Goal: Information Seeking & Learning: Learn about a topic

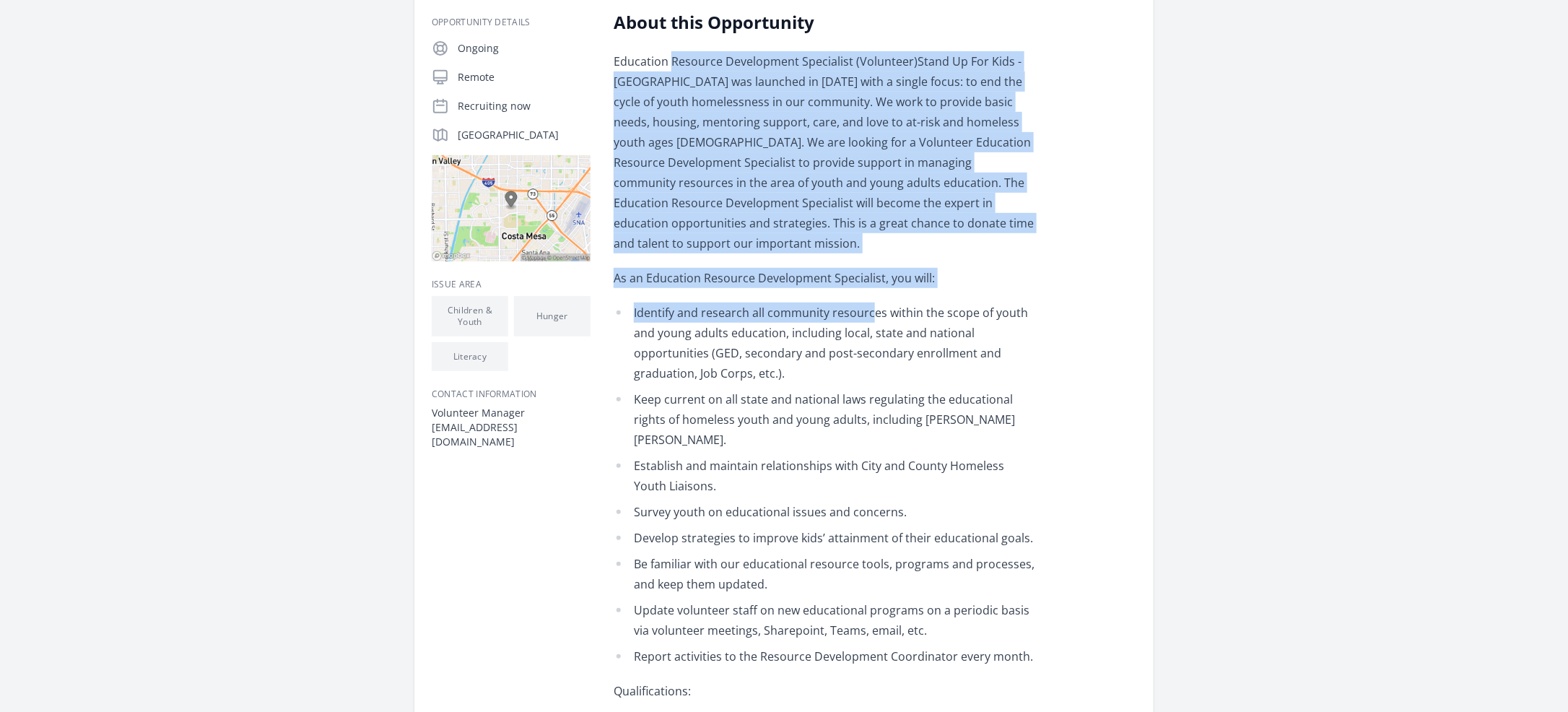
scroll to position [325, 0]
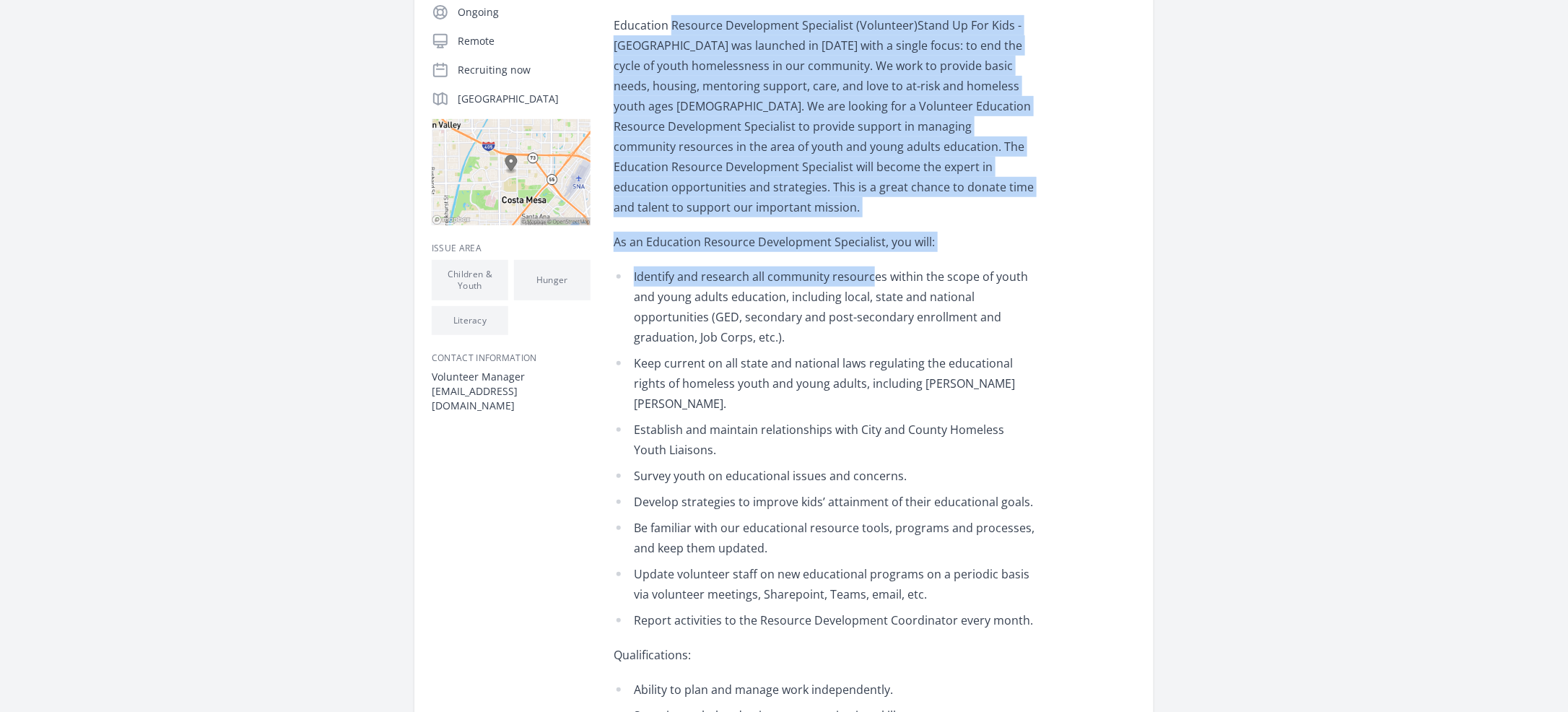
drag, startPoint x: 673, startPoint y: 130, endPoint x: 873, endPoint y: 263, distance: 240.2
click at [873, 263] on div "Education Resource Development Specialist (Volunteer)Stand Up For Kids - [GEOGR…" at bounding box center [825, 666] width 423 height 1302
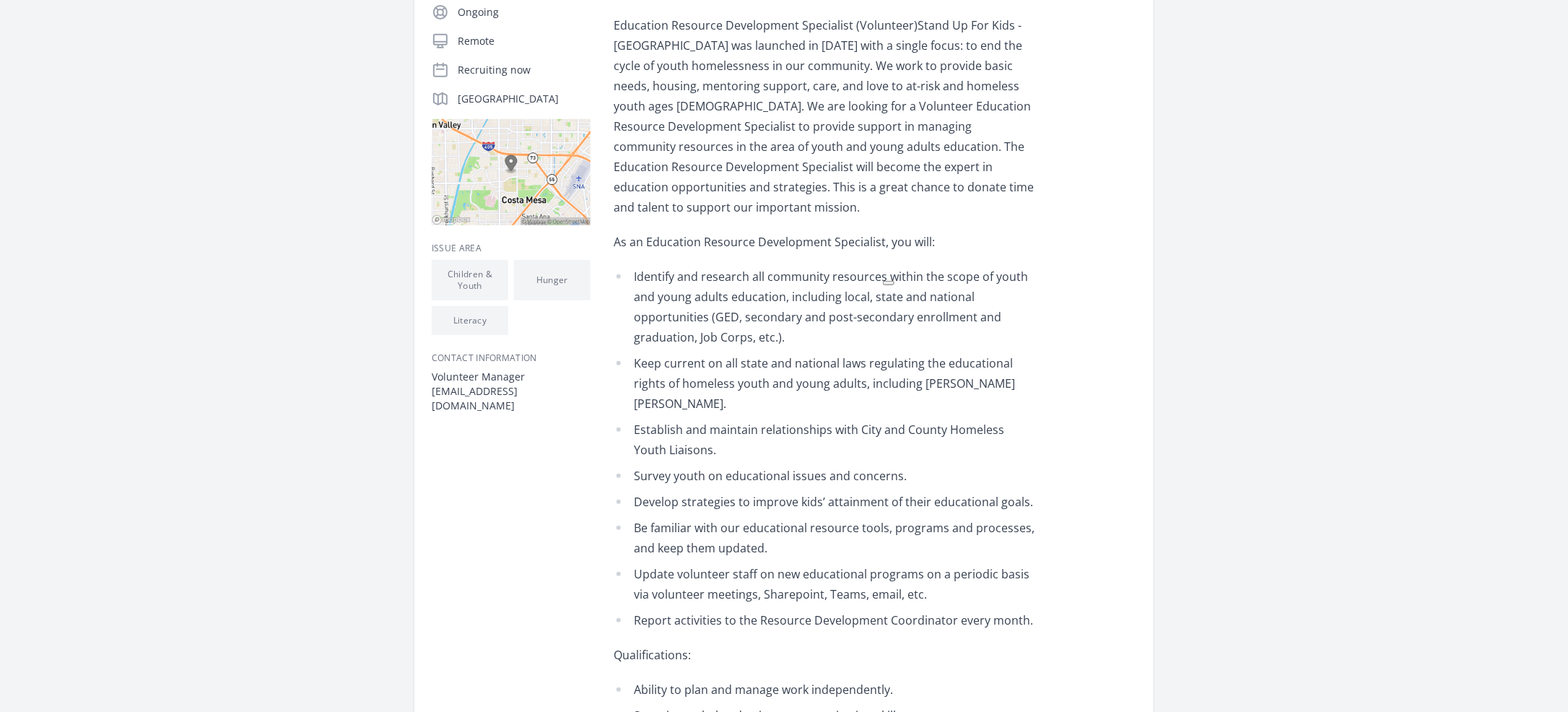
drag, startPoint x: 213, startPoint y: 107, endPoint x: 243, endPoint y: 121, distance: 33.1
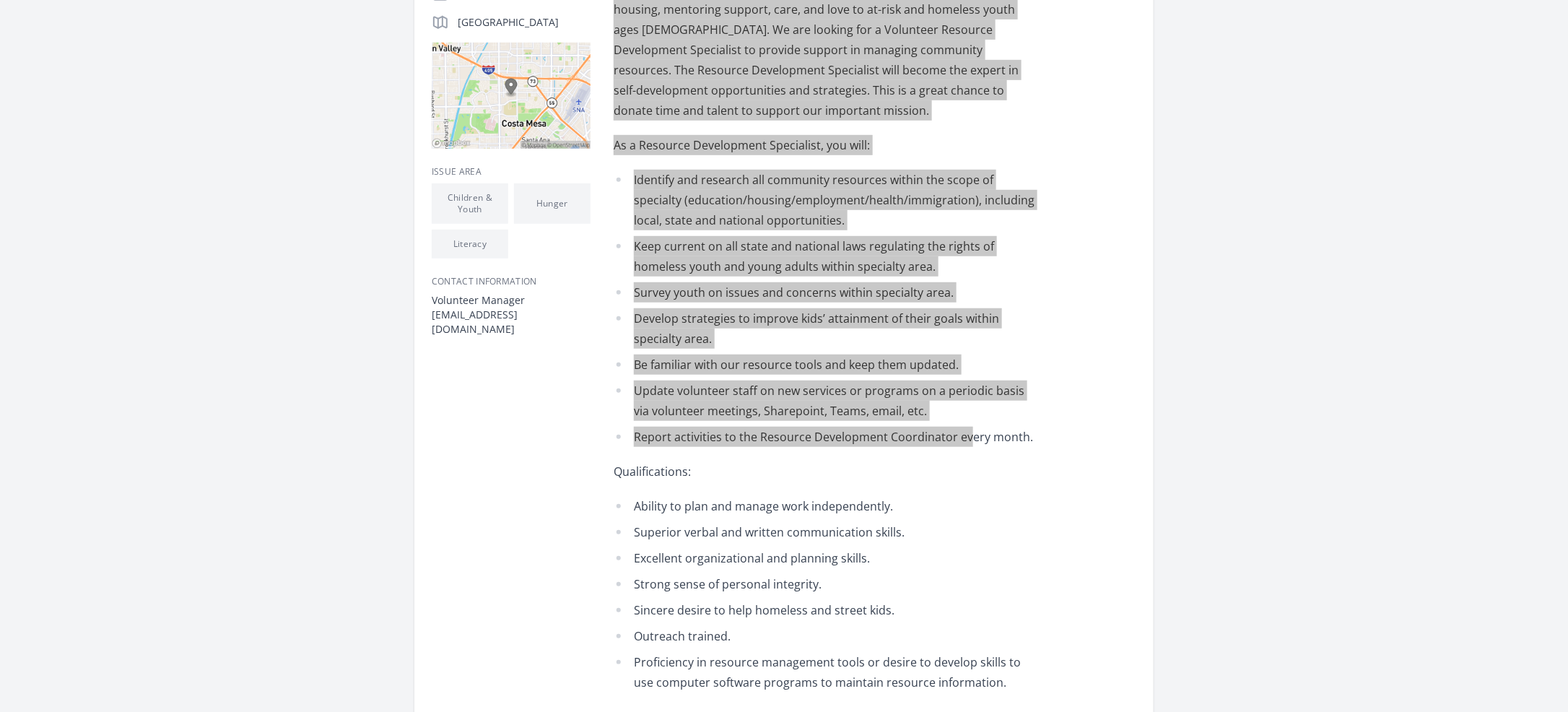
scroll to position [433, 0]
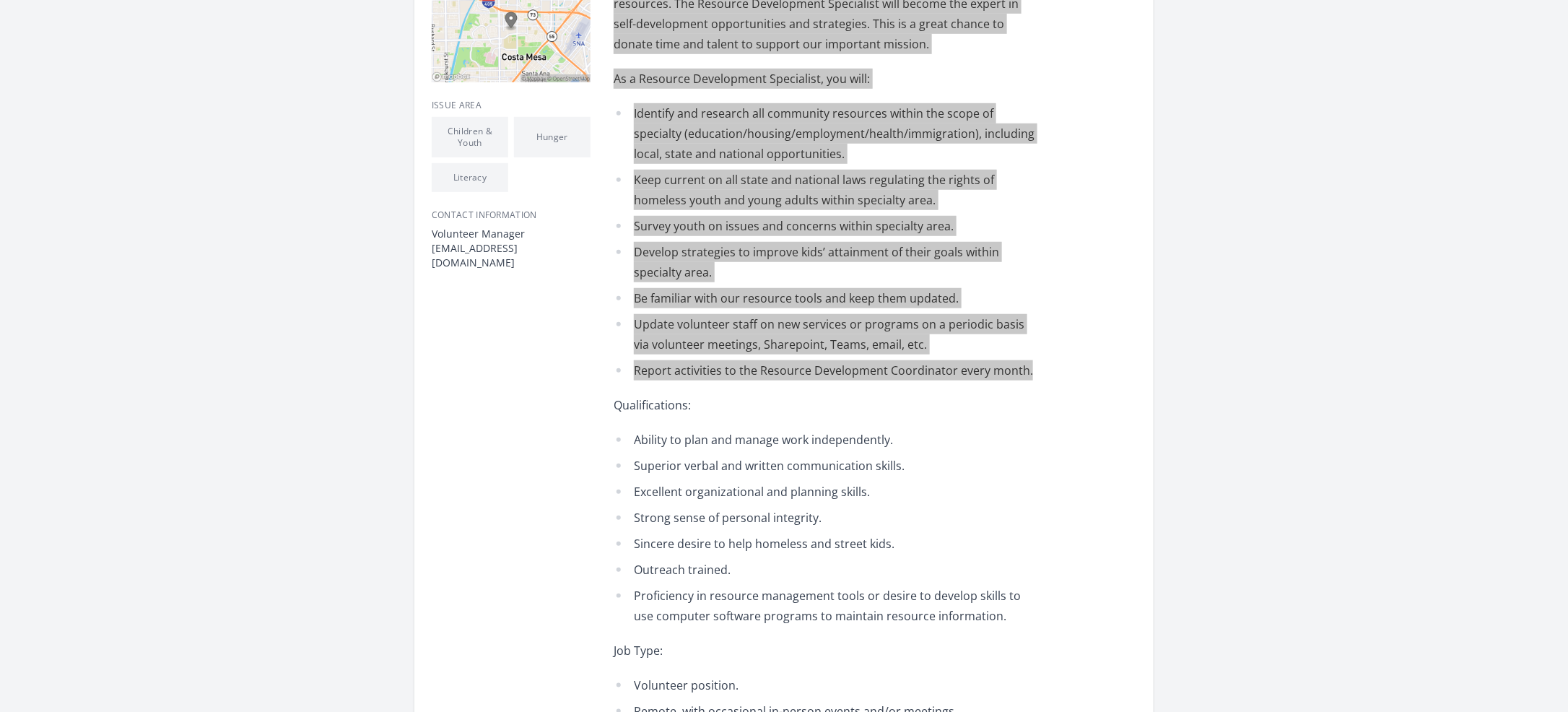
drag, startPoint x: 614, startPoint y: 317, endPoint x: 1060, endPoint y: 361, distance: 448.2
click at [1060, 361] on div "About this Opportunity Resource Development Specialist (Volunteer) - Generic St…" at bounding box center [875, 658] width 523 height 1652
copy div "Resource Development Specialist (Volunteer) - Generic StandUp for Kids - Orange…"
